Goal: Information Seeking & Learning: Learn about a topic

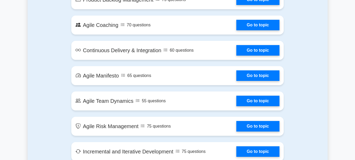
scroll to position [644, 0]
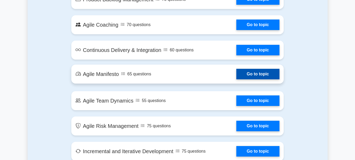
click at [250, 75] on link "Go to topic" at bounding box center [257, 74] width 43 height 11
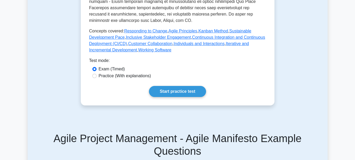
scroll to position [240, 0]
click at [137, 78] on label "Practice (With explanations)" at bounding box center [125, 76] width 52 height 6
click at [97, 78] on input "Practice (With explanations)" at bounding box center [94, 76] width 4 height 4
radio input "true"
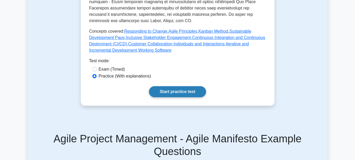
click at [173, 89] on link "Start practice test" at bounding box center [177, 91] width 57 height 11
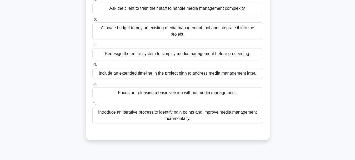
scroll to position [71, 0]
click at [203, 117] on div "Introduce an iterative process to identify pain points and improve media manage…" at bounding box center [177, 114] width 170 height 17
click at [92, 105] on input "f. Introduce an iterative process to identify pain points and improve media man…" at bounding box center [92, 103] width 0 height 3
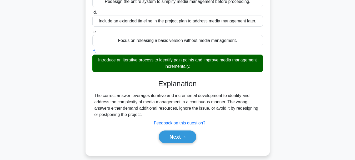
scroll to position [123, 0]
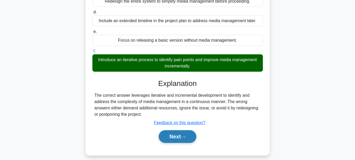
click at [175, 135] on button "Next" at bounding box center [178, 136] width 38 height 13
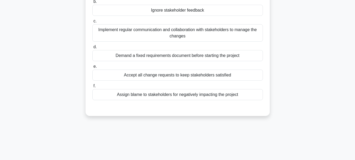
scroll to position [88, 0]
click at [182, 57] on div "Demand a fixed requirements document before starting the project" at bounding box center [177, 54] width 170 height 11
click at [92, 48] on input "d. Demand a fixed requirements document before starting the project" at bounding box center [92, 46] width 0 height 3
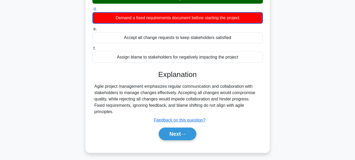
scroll to position [129, 0]
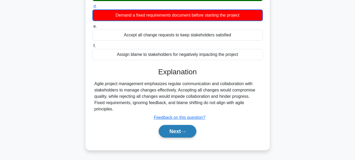
click at [185, 131] on icon at bounding box center [183, 131] width 5 height 3
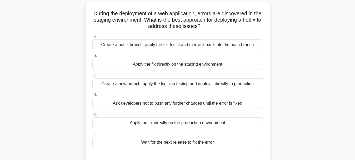
scroll to position [32, 0]
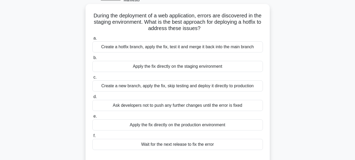
click at [177, 46] on div "Create a hotfix branch, apply the fix, test it and merge it back into the main …" at bounding box center [177, 46] width 170 height 11
click at [92, 40] on input "a. Create a hotfix branch, apply the fix, test it and merge it back into the ma…" at bounding box center [92, 38] width 0 height 3
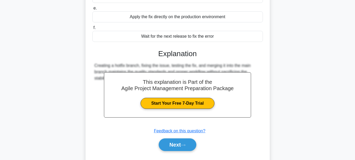
scroll to position [142, 0]
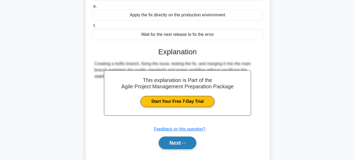
click at [186, 140] on button "Next" at bounding box center [178, 142] width 38 height 13
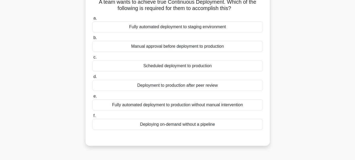
scroll to position [47, 0]
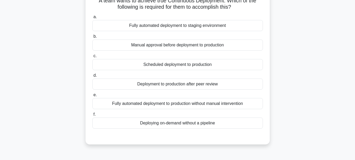
click at [195, 84] on div "Deployment to production after peer review" at bounding box center [177, 83] width 170 height 11
click at [92, 77] on input "d. Deployment to production after peer review" at bounding box center [92, 75] width 0 height 3
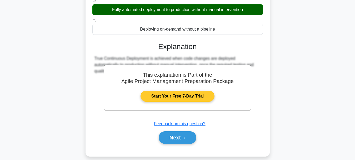
scroll to position [142, 0]
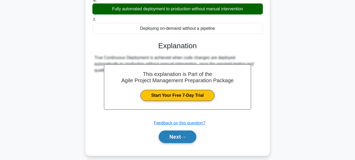
click at [184, 142] on button "Next" at bounding box center [178, 136] width 38 height 13
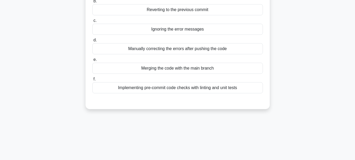
scroll to position [89, 0]
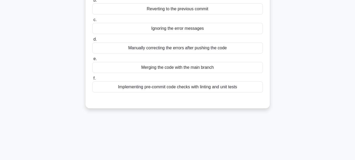
click at [201, 89] on div "Implementing pre-commit code checks with linting and unit tests" at bounding box center [177, 86] width 170 height 11
click at [92, 80] on input "f. Implementing pre-commit code checks with linting and unit tests" at bounding box center [92, 78] width 0 height 3
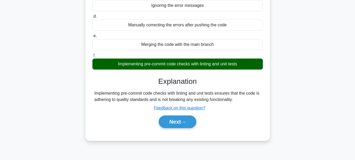
scroll to position [112, 0]
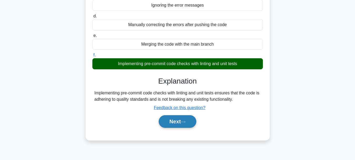
click at [185, 122] on icon at bounding box center [183, 121] width 5 height 3
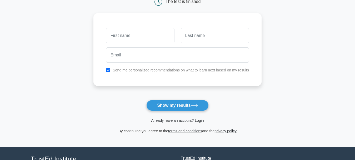
scroll to position [60, 0]
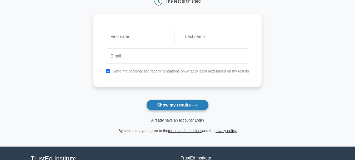
click at [185, 108] on button "Show my results" at bounding box center [177, 104] width 62 height 11
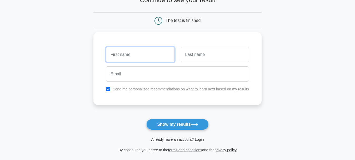
scroll to position [41, 0]
click at [153, 58] on input "text" at bounding box center [140, 54] width 68 height 15
type input "dctrh"
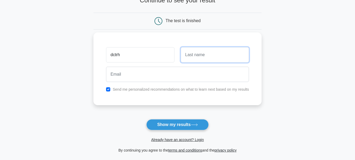
click at [195, 59] on input "text" at bounding box center [215, 54] width 68 height 15
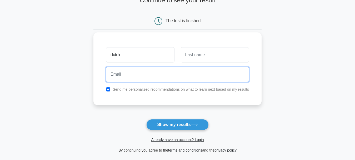
click at [168, 74] on input "email" at bounding box center [177, 74] width 143 height 15
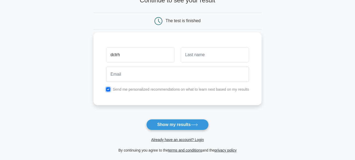
click at [109, 89] on input "checkbox" at bounding box center [108, 89] width 4 height 4
checkbox input "false"
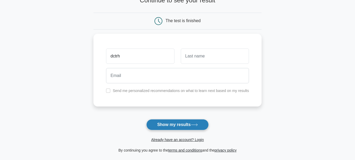
click at [180, 124] on button "Show my results" at bounding box center [177, 124] width 62 height 11
type input "dyjv"
click at [186, 124] on button "Show my results" at bounding box center [177, 124] width 62 height 11
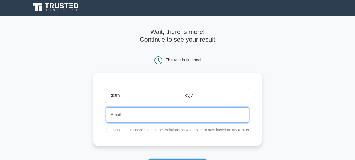
scroll to position [0, 0]
